Goal: Information Seeking & Learning: Learn about a topic

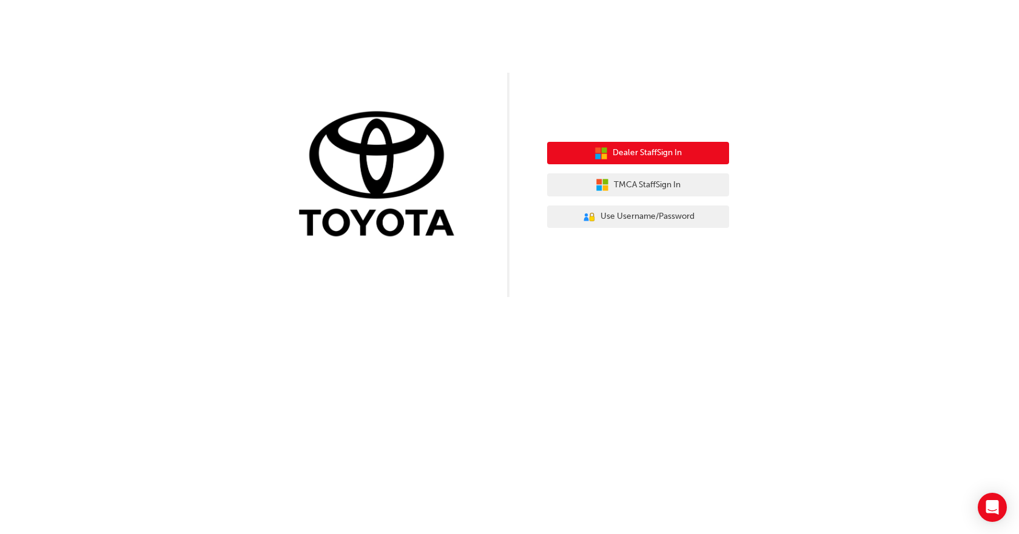
click at [695, 149] on button "Dealer Staff Sign In" at bounding box center [638, 153] width 182 height 23
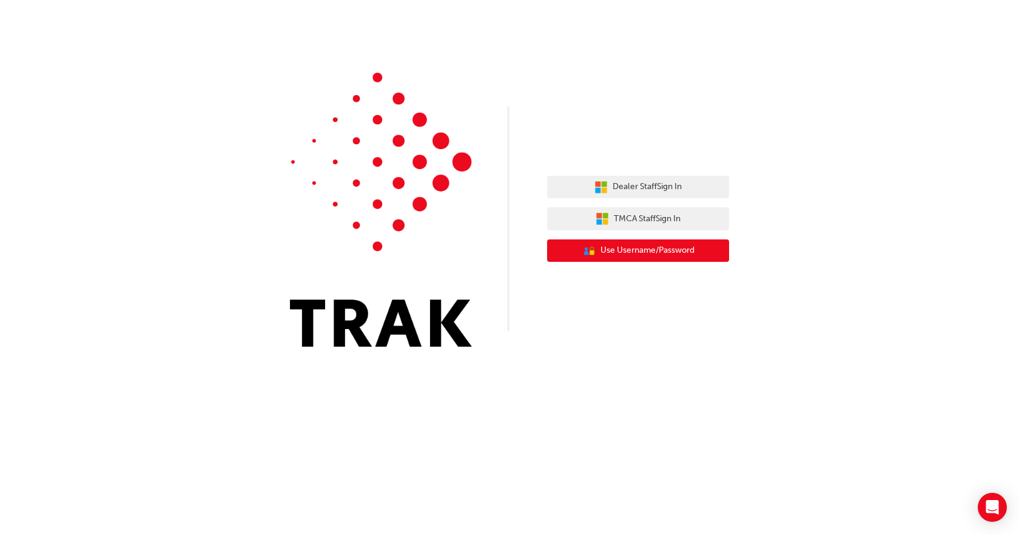
click at [665, 248] on span "Use Username/Password" at bounding box center [647, 251] width 94 height 14
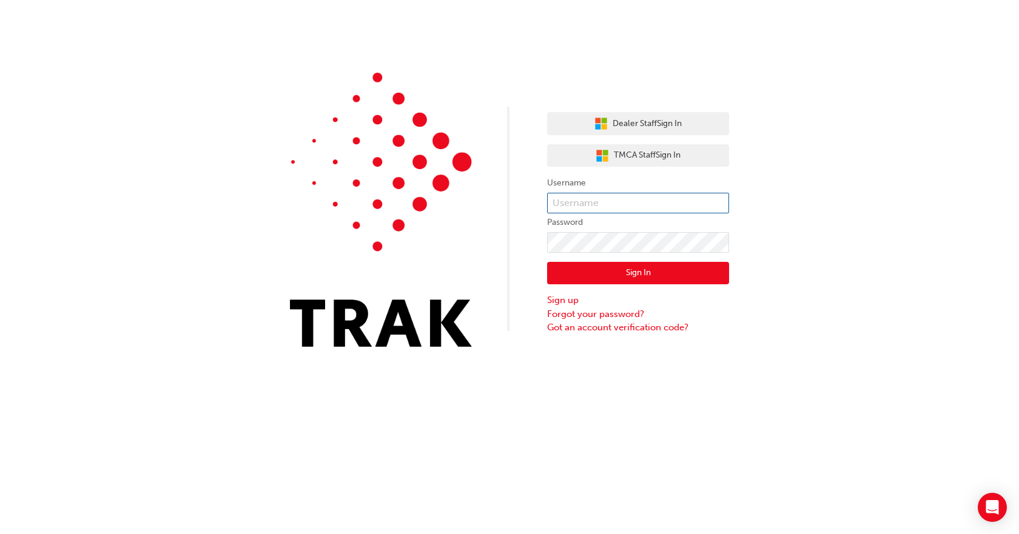
click at [588, 209] on input "text" at bounding box center [638, 203] width 182 height 21
type input "md.sarfaraz@bridgetoyota.com.au"
click button "Sign In" at bounding box center [638, 273] width 182 height 23
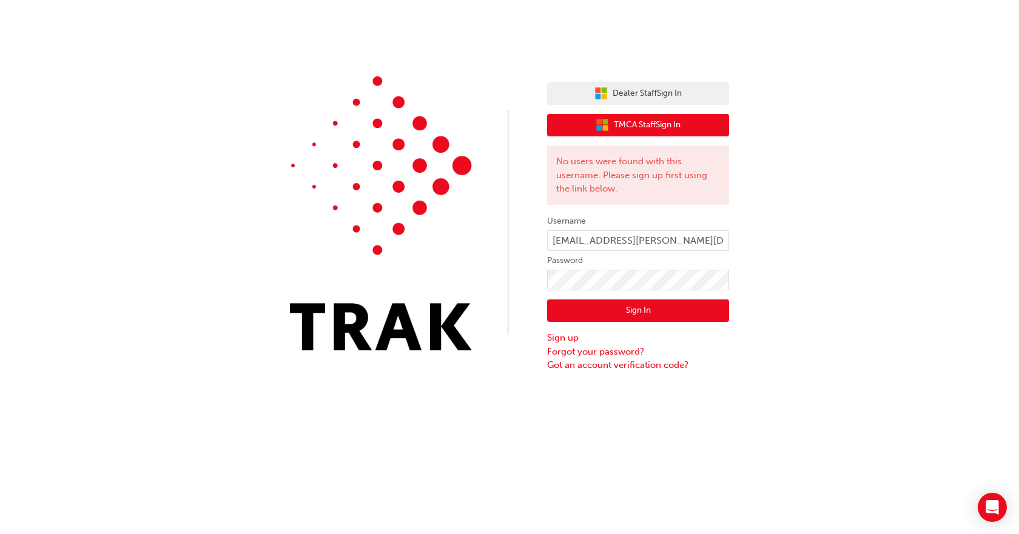
click at [626, 122] on span "TMCA Staff Sign In" at bounding box center [647, 125] width 67 height 14
click at [646, 127] on span "TMCA Staff Sign In" at bounding box center [647, 125] width 67 height 14
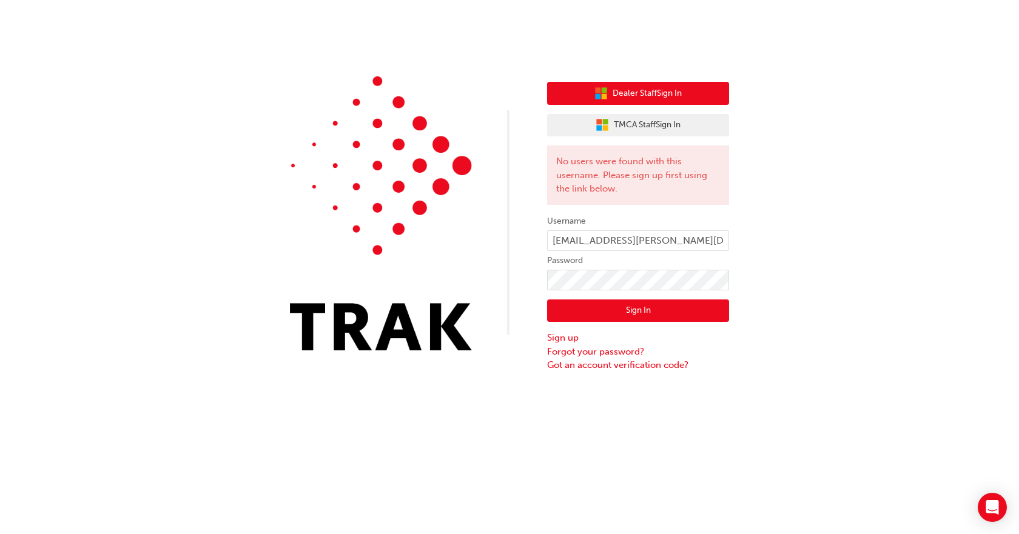
click at [657, 98] on span "Dealer Staff Sign In" at bounding box center [646, 94] width 69 height 14
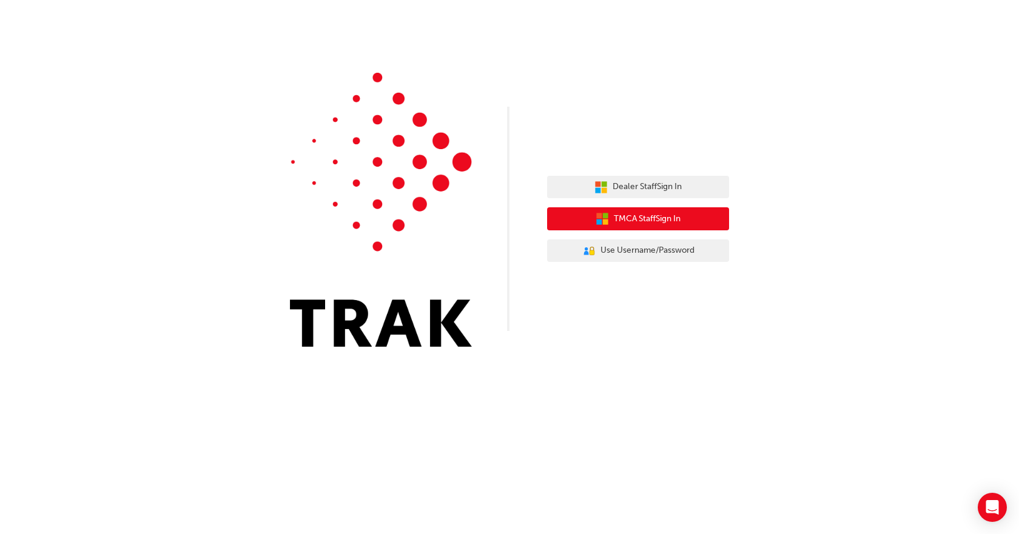
click at [626, 219] on span "TMCA Staff Sign In" at bounding box center [647, 219] width 67 height 14
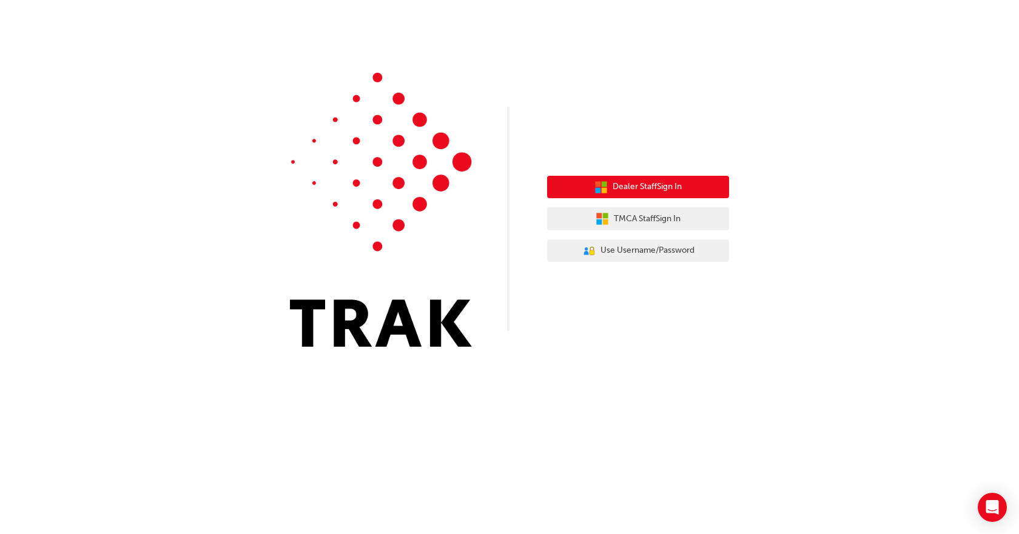
click at [605, 181] on icon "button" at bounding box center [600, 187] width 13 height 13
click at [647, 193] on span "Dealer Staff Sign In" at bounding box center [646, 187] width 69 height 14
click at [661, 188] on span "Dealer Staff Sign In" at bounding box center [646, 187] width 69 height 14
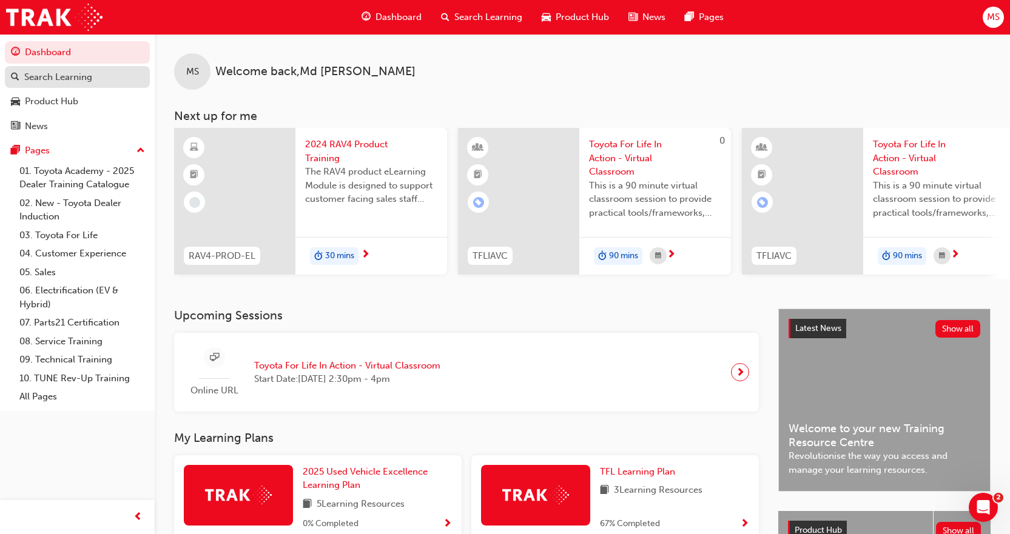
click at [64, 73] on div "Search Learning" at bounding box center [58, 77] width 68 height 14
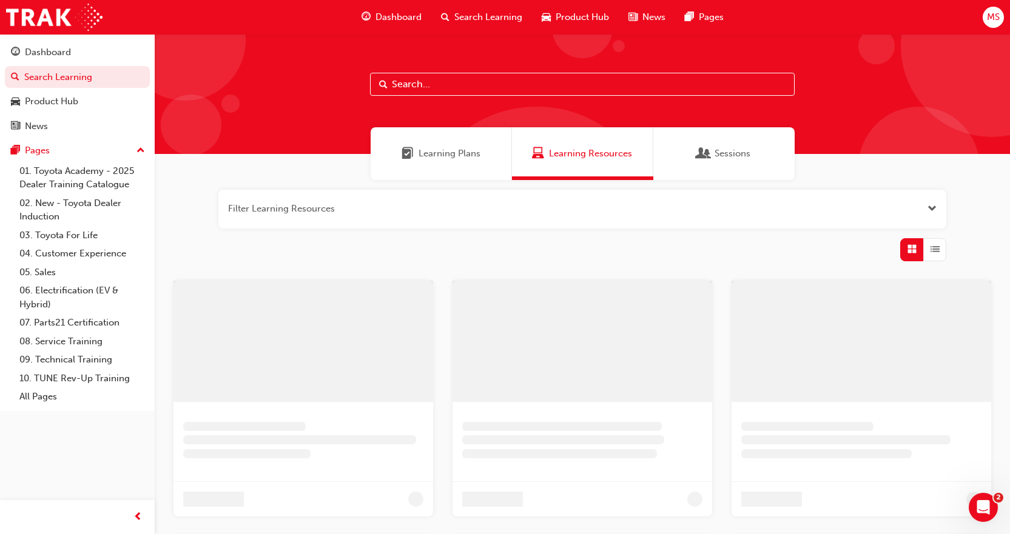
click at [444, 84] on input "text" at bounding box center [582, 84] width 424 height 23
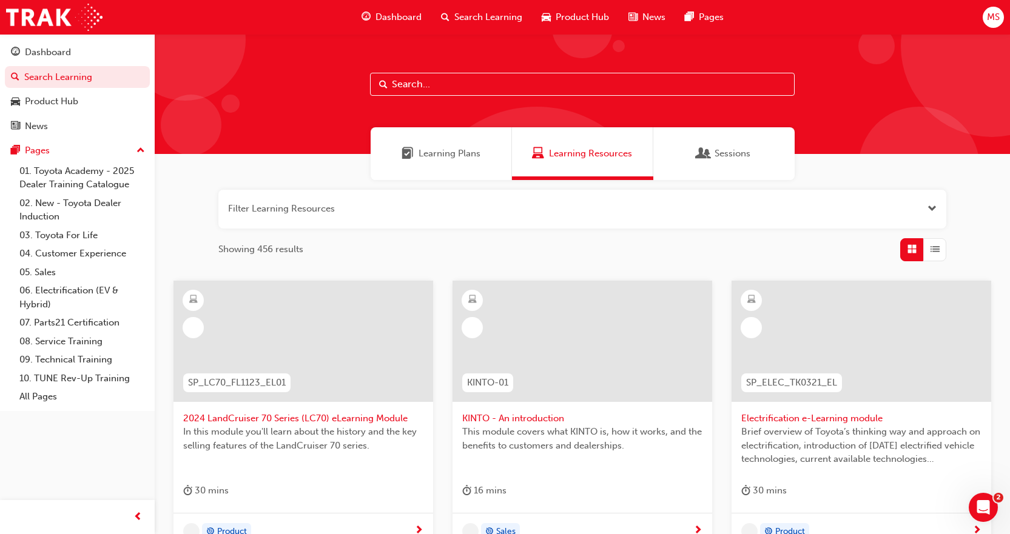
paste input "Hybrid (SP_HYBRID_TK0618_EL)"
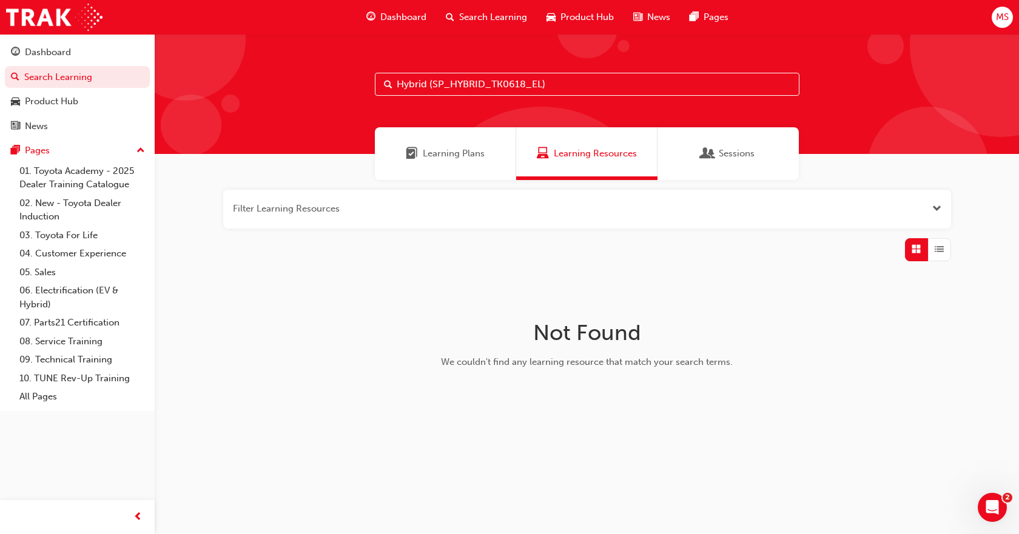
type input "Hybrid (SP_HYBRID_TK0618_EL)"
click at [54, 50] on div "Dashboard" at bounding box center [48, 52] width 46 height 14
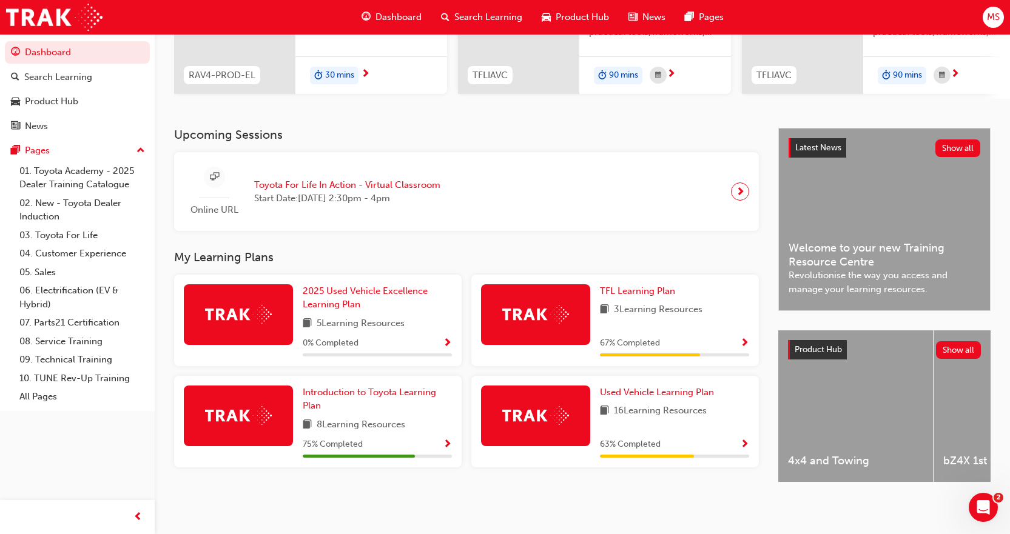
scroll to position [190, 0]
click at [355, 286] on span "2025 Used Vehicle Excellence Learning Plan" at bounding box center [365, 298] width 125 height 25
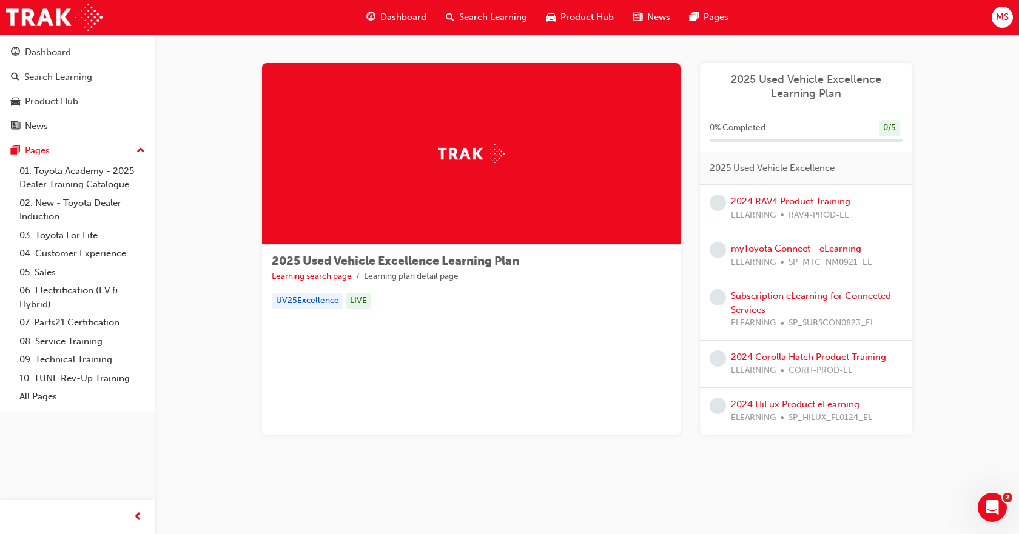
click at [812, 355] on link "2024 Corolla Hatch Product Training" at bounding box center [808, 357] width 155 height 11
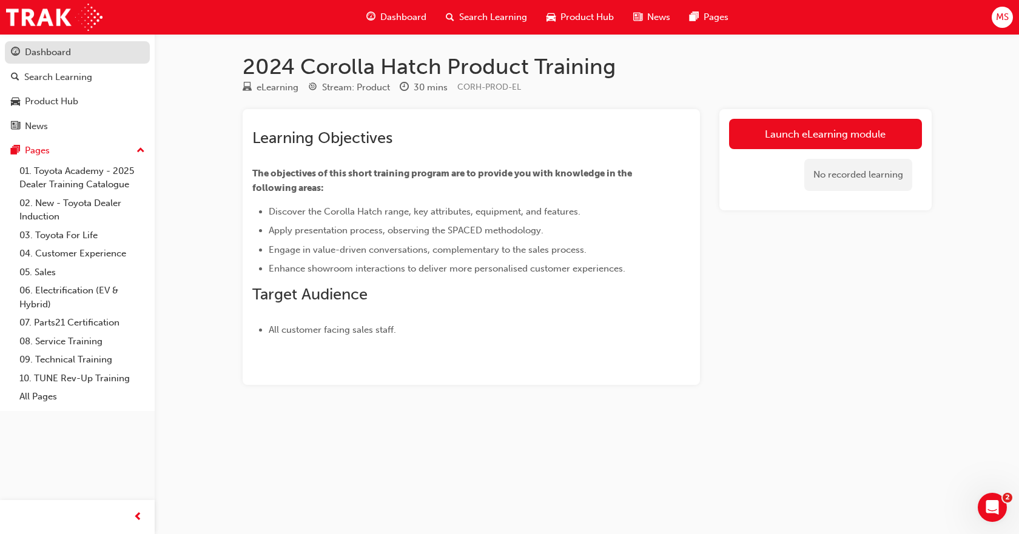
click at [44, 49] on div "Dashboard" at bounding box center [48, 52] width 46 height 14
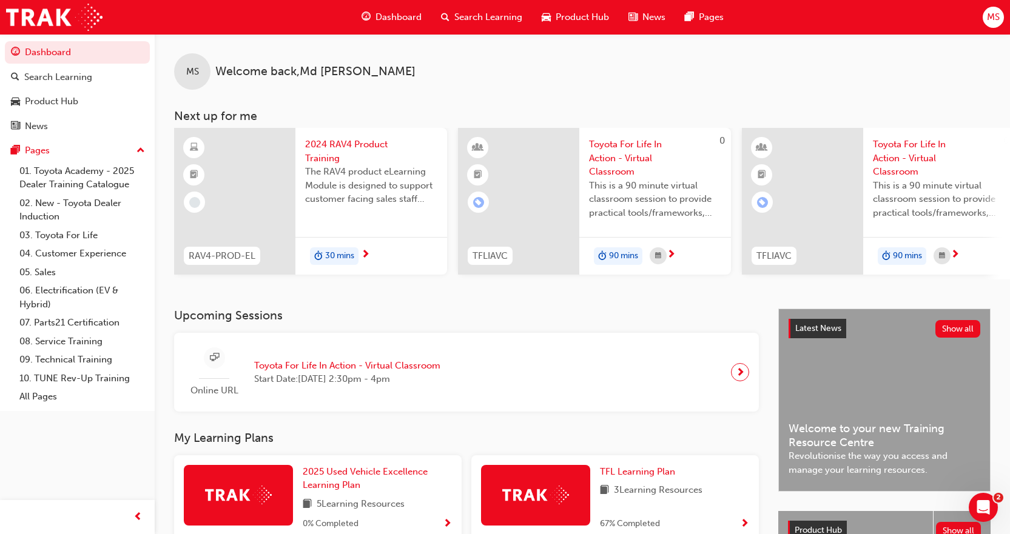
click at [467, 22] on span "Search Learning" at bounding box center [488, 17] width 68 height 14
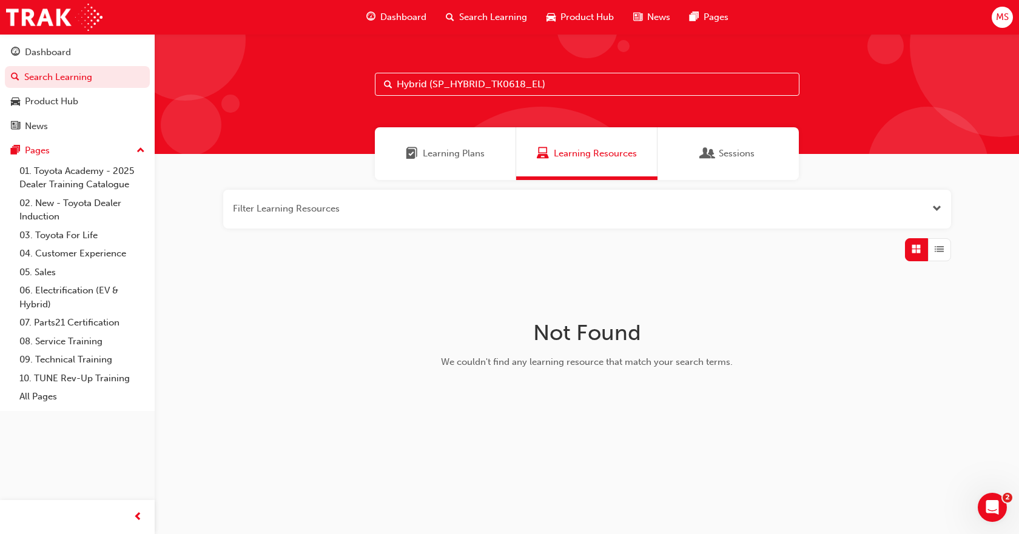
drag, startPoint x: 554, startPoint y: 83, endPoint x: 357, endPoint y: 94, distance: 198.0
click at [357, 94] on div "Hybrid (SP_HYBRID_TK0618_EL)" at bounding box center [587, 94] width 864 height 120
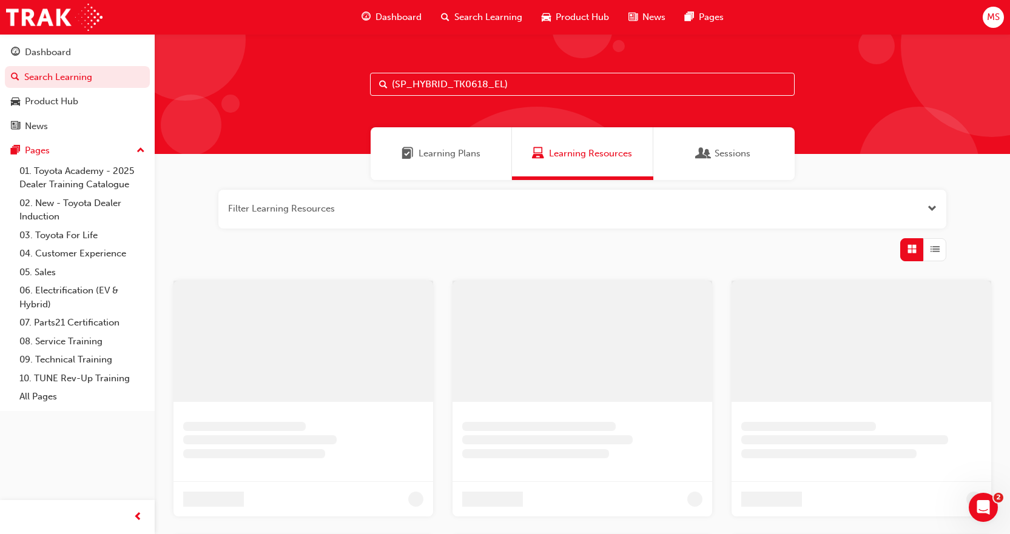
type input "(SP_HYBRID_TK0618_EL)"
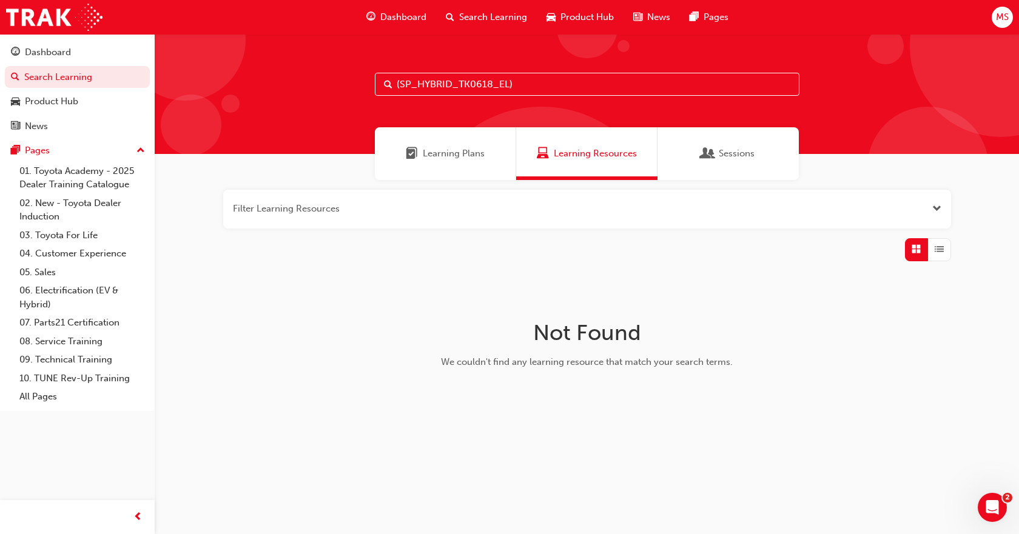
click at [444, 147] on span "Learning Plans" at bounding box center [454, 154] width 62 height 14
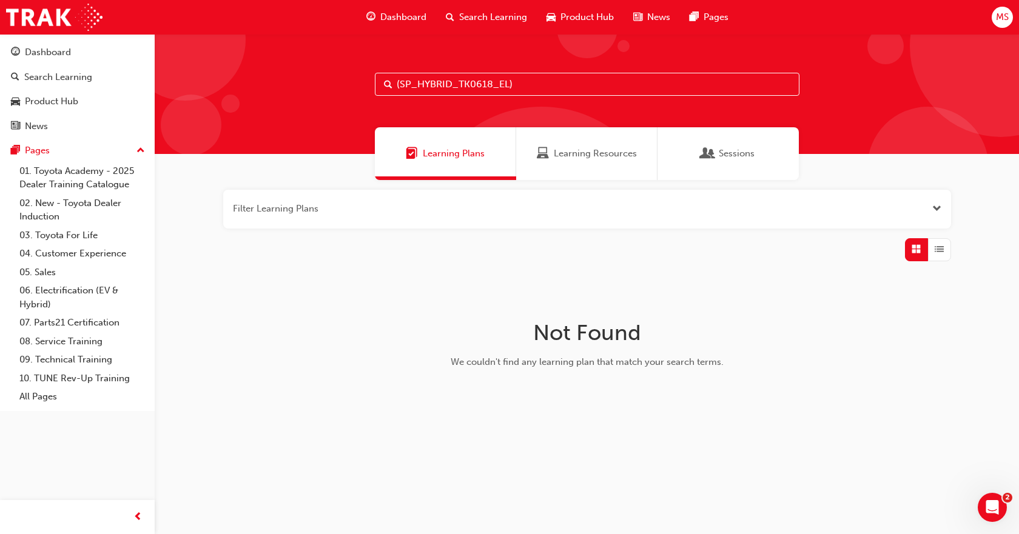
drag, startPoint x: 520, startPoint y: 84, endPoint x: 347, endPoint y: 83, distance: 173.4
click at [347, 83] on div "(SP_HYBRID_TK0618_EL)" at bounding box center [587, 94] width 864 height 120
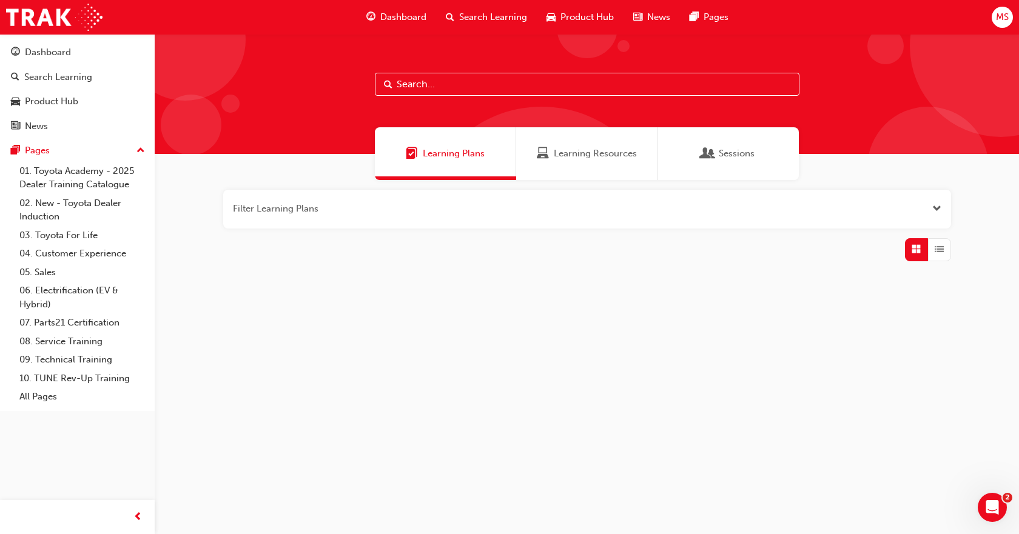
click at [409, 84] on input "text" at bounding box center [587, 84] width 424 height 23
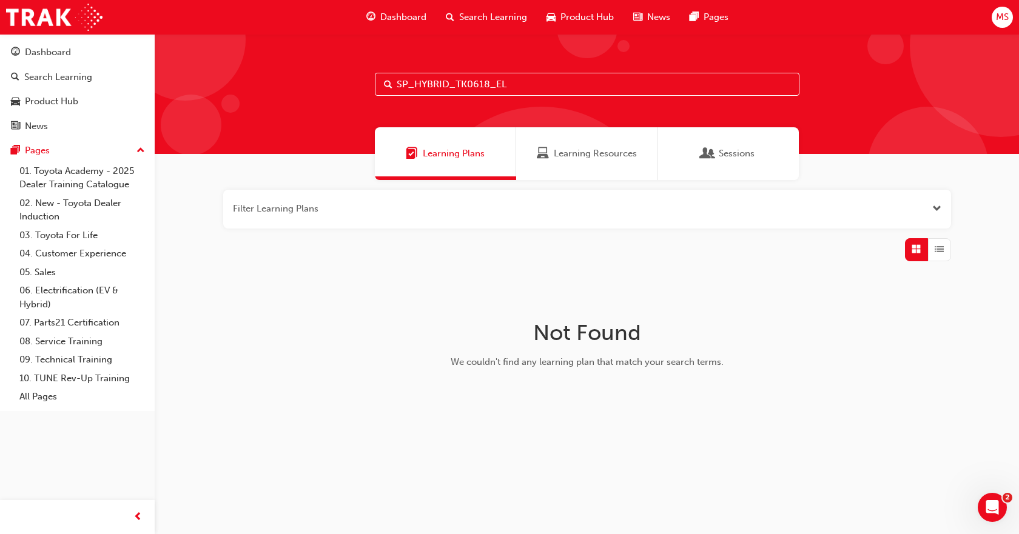
type input "SP_HYBRID_TK0618_EL"
drag, startPoint x: 588, startPoint y: 93, endPoint x: 293, endPoint y: 85, distance: 294.8
click at [293, 85] on div "SP_HYBRID_TK0618_EL" at bounding box center [587, 94] width 864 height 120
type input "(SP_HYBRID_TK0618_EL)"
click at [609, 154] on span "Learning Resources" at bounding box center [595, 154] width 83 height 14
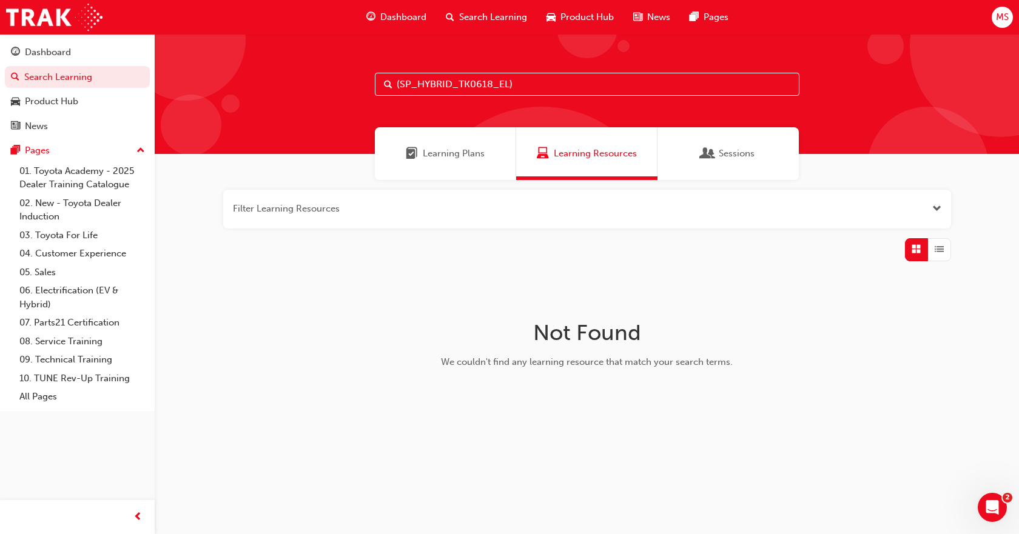
click at [464, 161] on div "Learning Plans" at bounding box center [445, 153] width 141 height 53
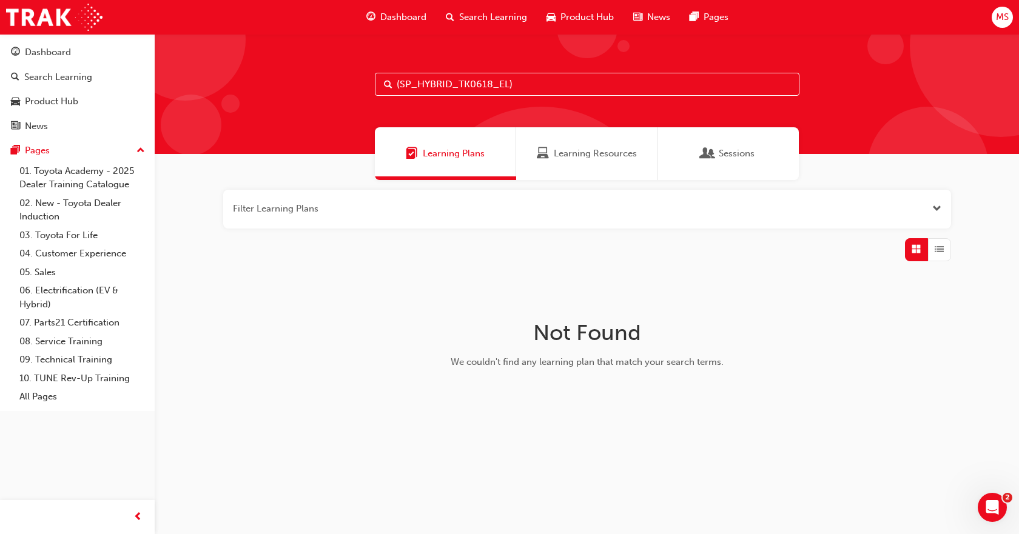
click at [935, 206] on span "Open the filter" at bounding box center [936, 209] width 9 height 14
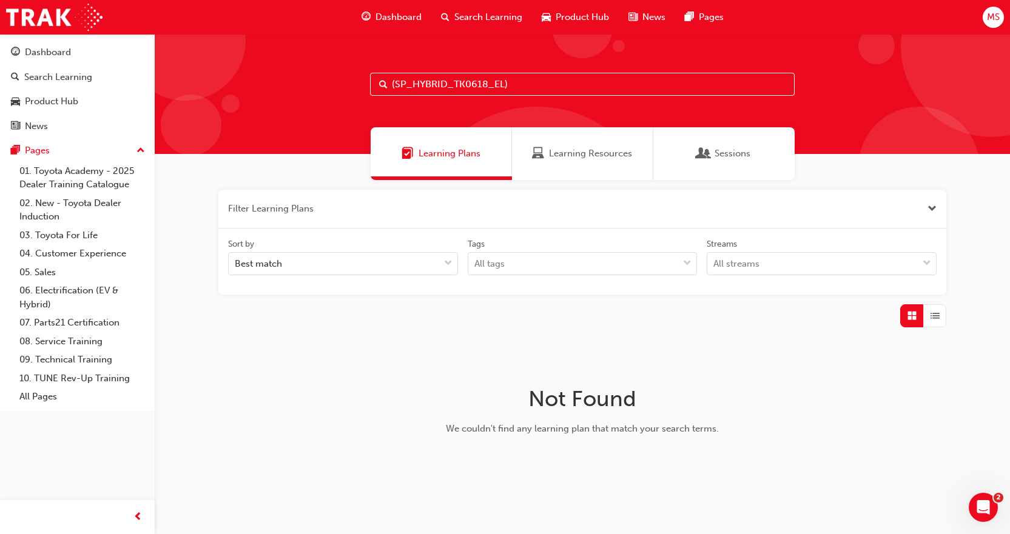
click at [936, 203] on span "Close the filter" at bounding box center [931, 209] width 9 height 14
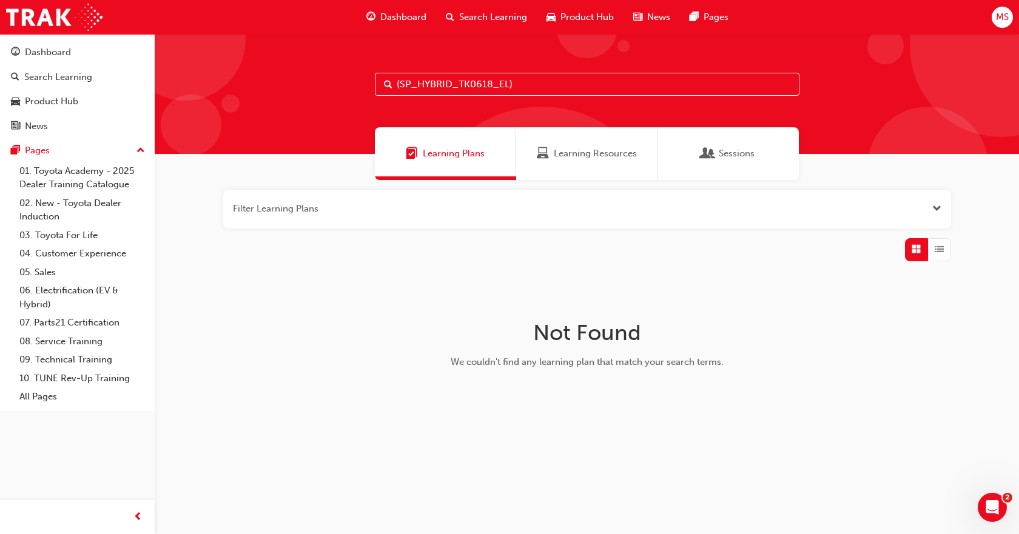
drag, startPoint x: 543, startPoint y: 81, endPoint x: 290, endPoint y: 97, distance: 252.8
click at [291, 98] on div "(SP_HYBRID_TK0618_EL)" at bounding box center [587, 94] width 864 height 120
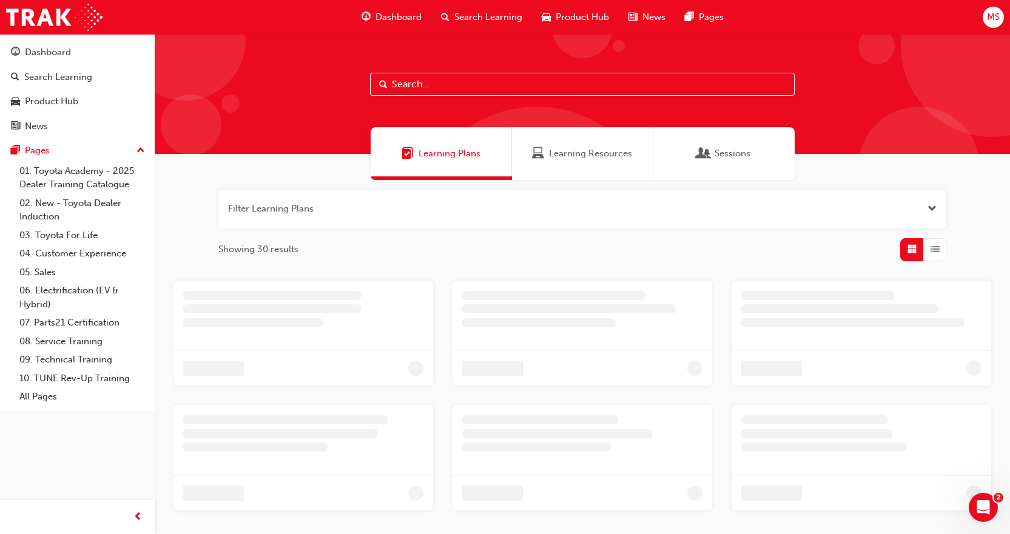
click at [418, 87] on input "text" at bounding box center [582, 84] width 424 height 23
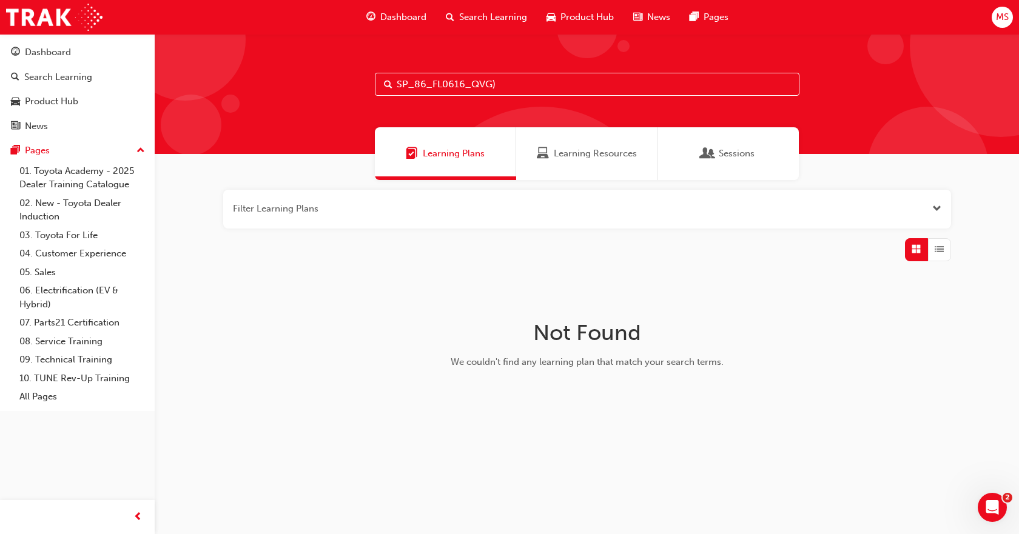
type input "SP_86_FL0616_QVG)"
click at [57, 8] on img at bounding box center [54, 17] width 96 height 27
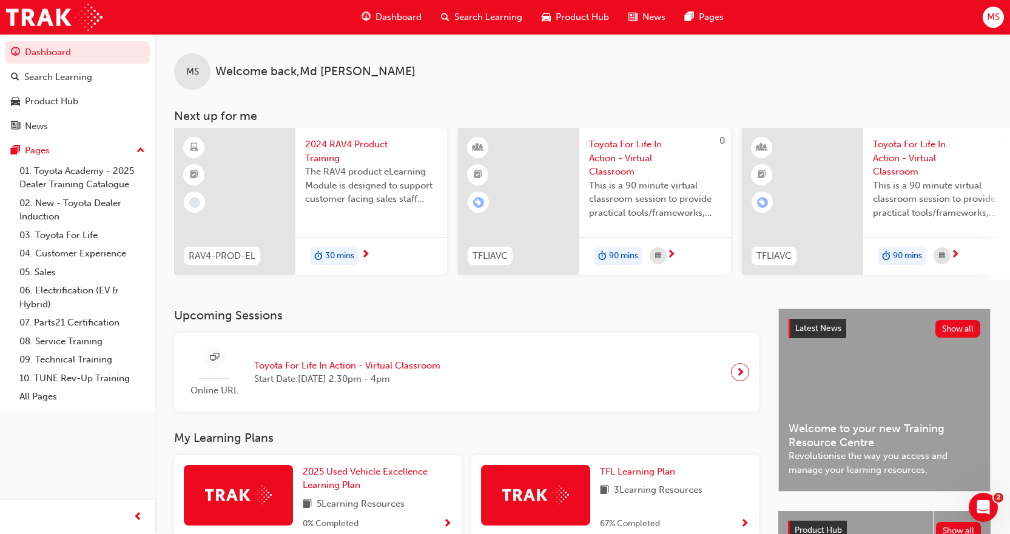
click at [386, 18] on span "Dashboard" at bounding box center [398, 17] width 46 height 14
click at [39, 81] on div "Search Learning" at bounding box center [58, 77] width 68 height 14
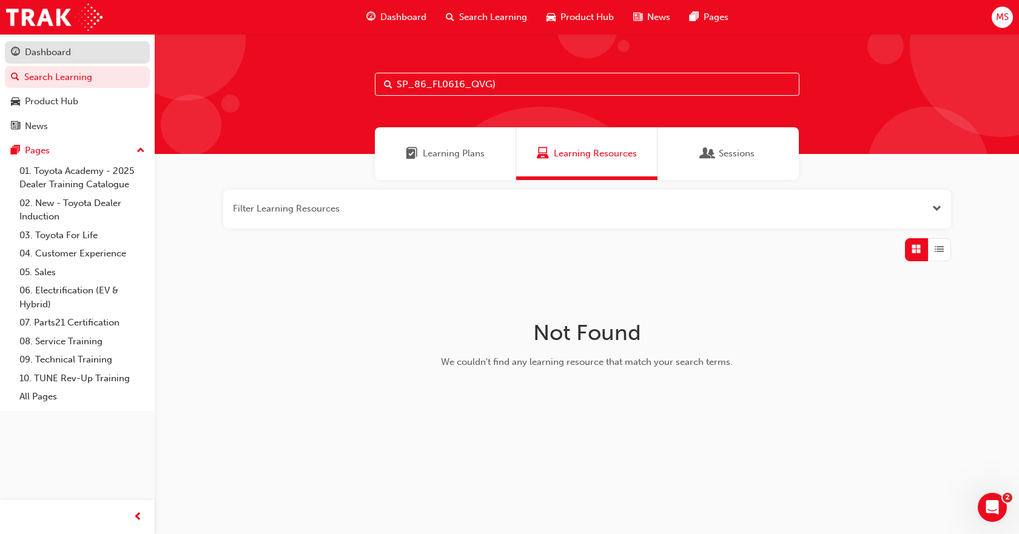
click at [61, 51] on div "Dashboard" at bounding box center [48, 52] width 46 height 14
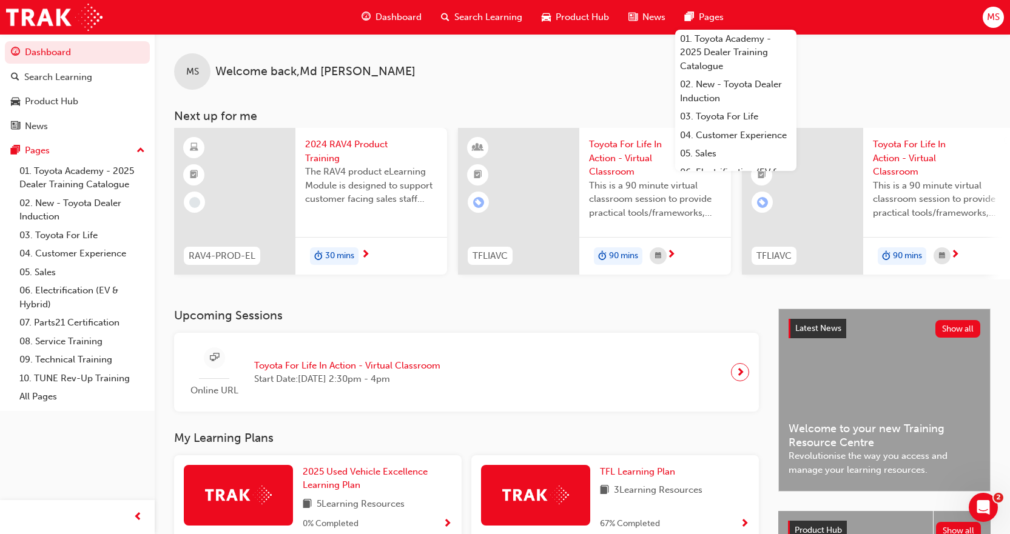
click at [479, 12] on span "Search Learning" at bounding box center [488, 17] width 68 height 14
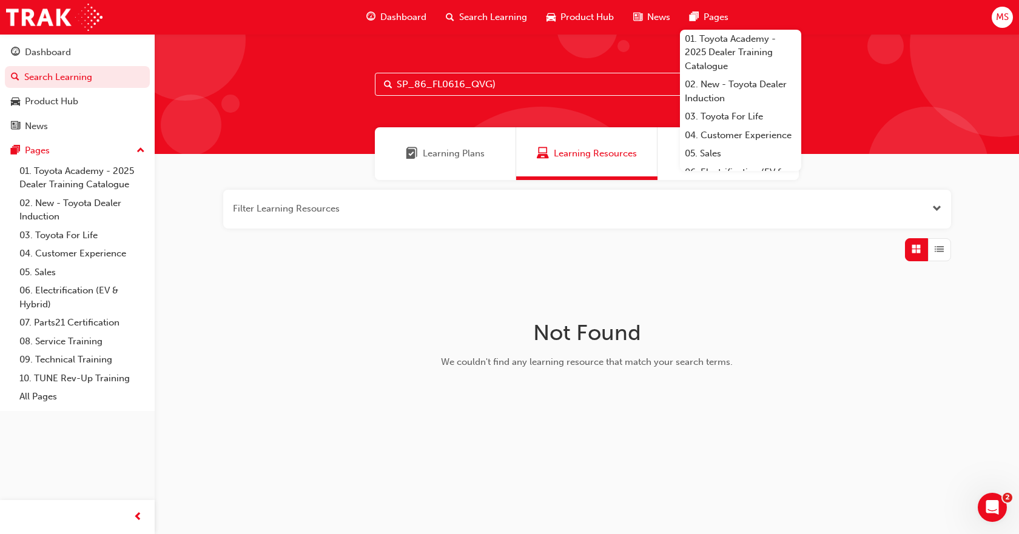
drag, startPoint x: 521, startPoint y: 85, endPoint x: 283, endPoint y: 74, distance: 239.1
click at [284, 75] on div "SP_86_FL0616_QVG)" at bounding box center [587, 94] width 864 height 120
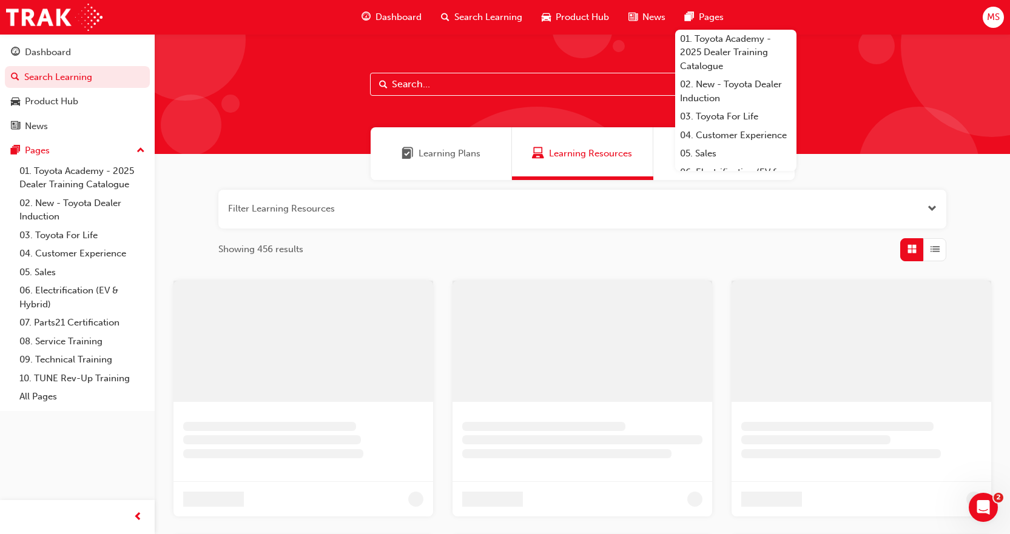
click at [412, 82] on input "text" at bounding box center [582, 84] width 424 height 23
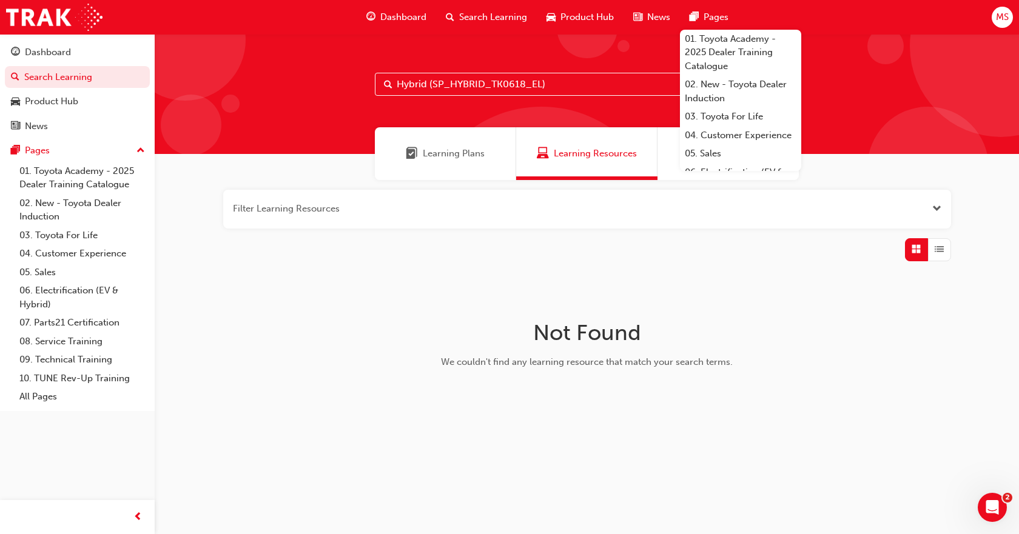
click at [416, 85] on input "Hybrid (SP_HYBRID_TK0618_EL)" at bounding box center [587, 84] width 424 height 23
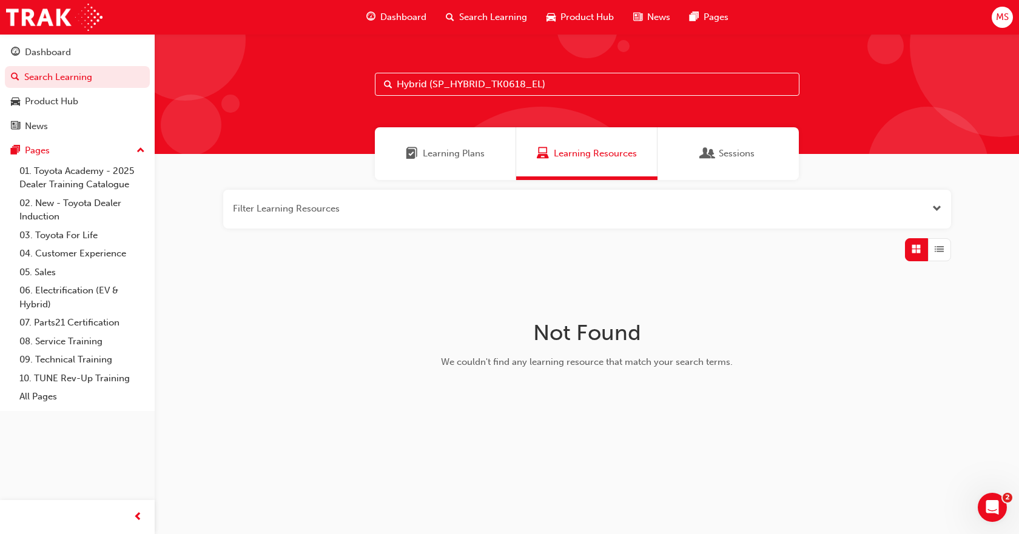
type input "Hybrid (SP_HYBRID_TK0618_EL)"
click at [867, 91] on div "Hybrid (SP_HYBRID_TK0618_EL)" at bounding box center [587, 94] width 864 height 120
click at [745, 143] on div "Sessions" at bounding box center [727, 153] width 141 height 53
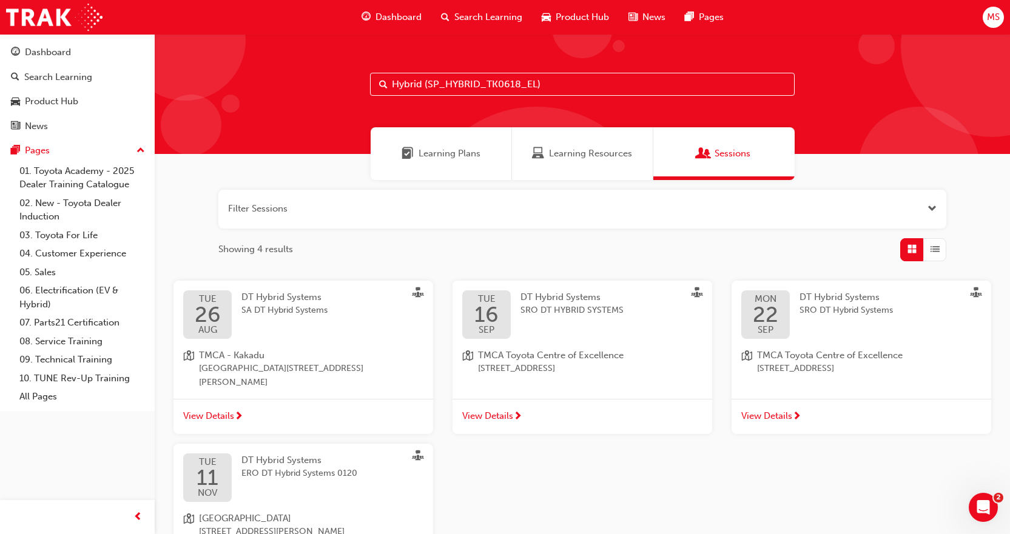
click at [468, 158] on span "Learning Plans" at bounding box center [449, 154] width 62 height 14
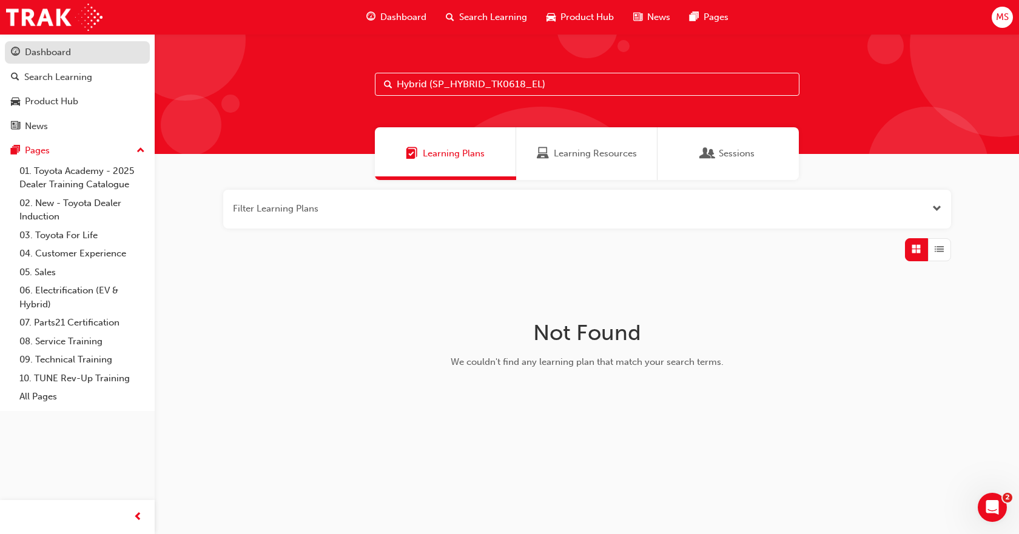
click at [49, 53] on div "Dashboard" at bounding box center [48, 52] width 46 height 14
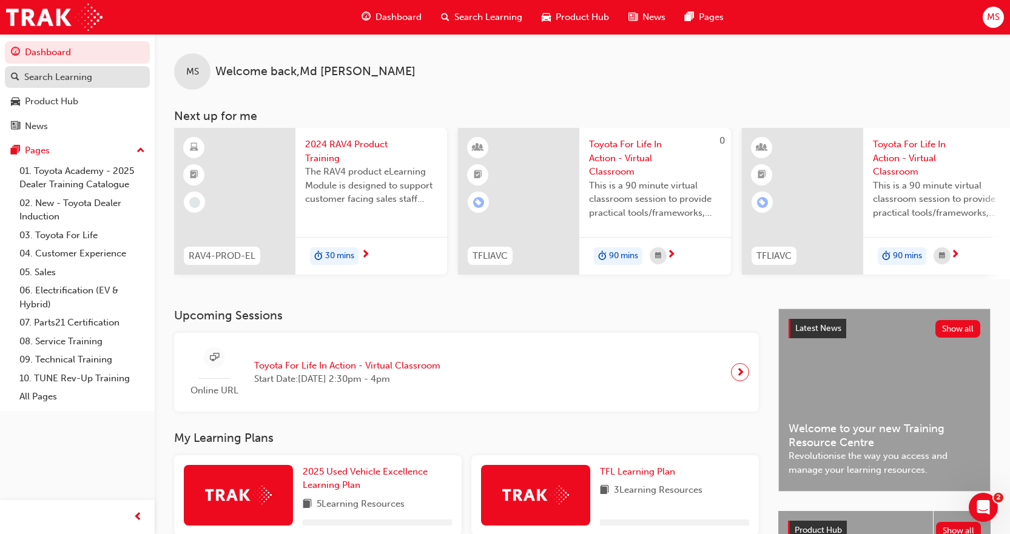
click at [64, 84] on link "Search Learning" at bounding box center [77, 77] width 145 height 22
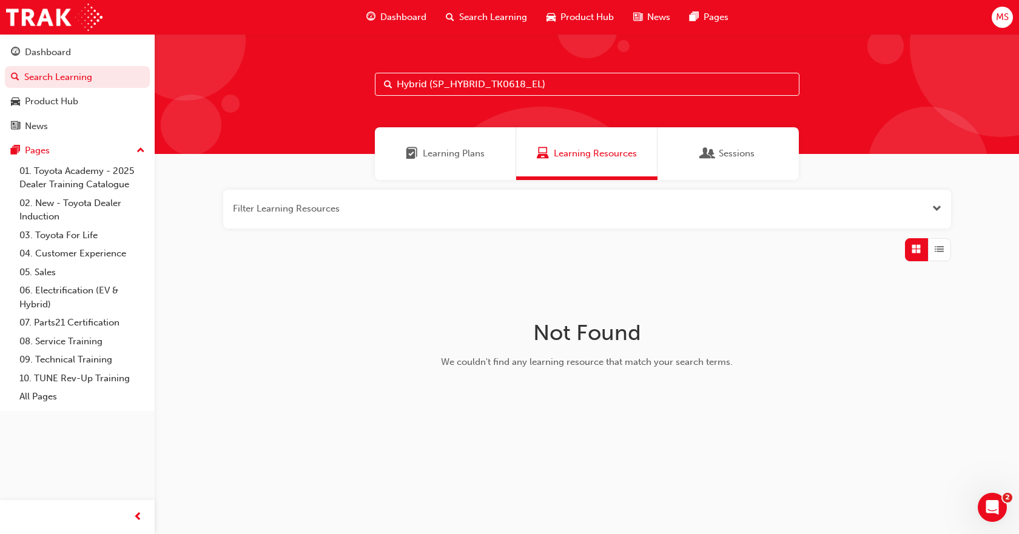
click at [41, 37] on div "Dashboard Search Learning Product Hub News Pages Pages 01. Toyota Academy - 202…" at bounding box center [77, 222] width 155 height 377
click at [39, 44] on link "Dashboard" at bounding box center [77, 52] width 145 height 22
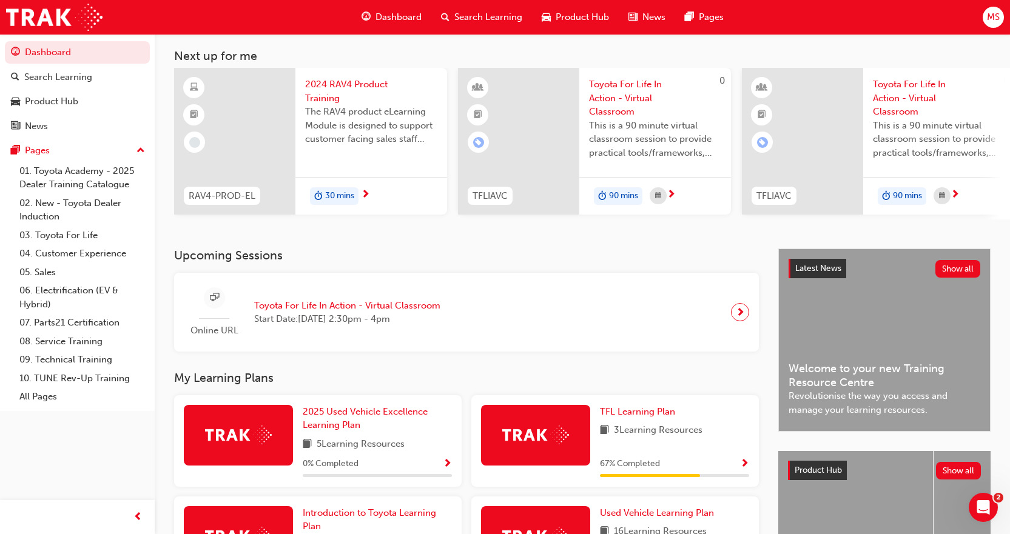
scroll to position [182, 0]
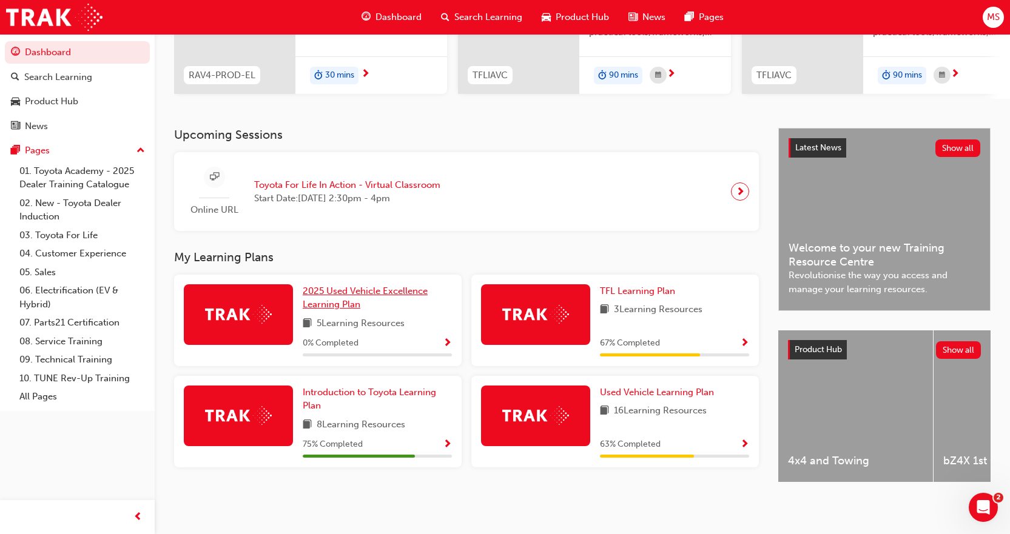
click at [338, 293] on span "2025 Used Vehicle Excellence Learning Plan" at bounding box center [365, 298] width 125 height 25
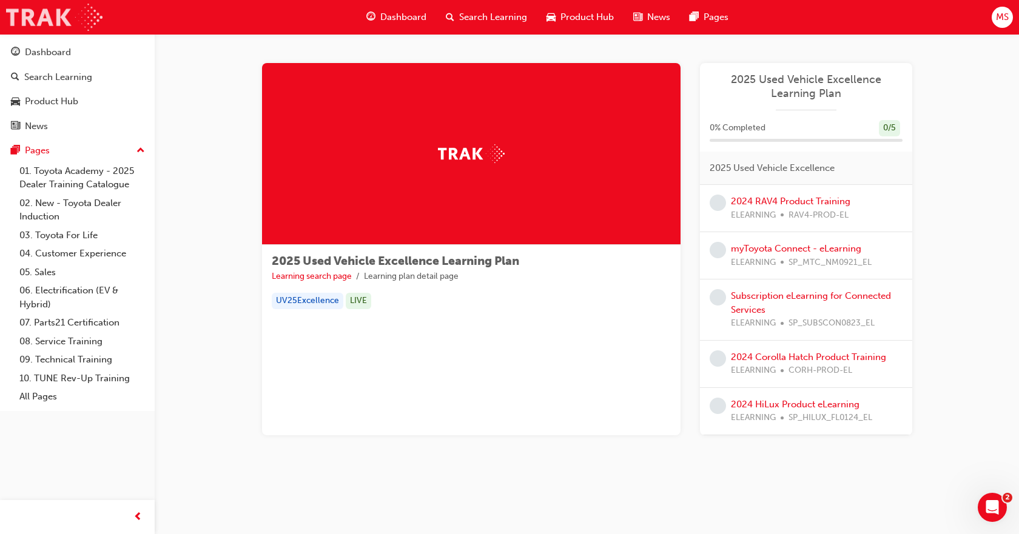
click at [51, 14] on img at bounding box center [54, 17] width 96 height 27
